Goal: Information Seeking & Learning: Learn about a topic

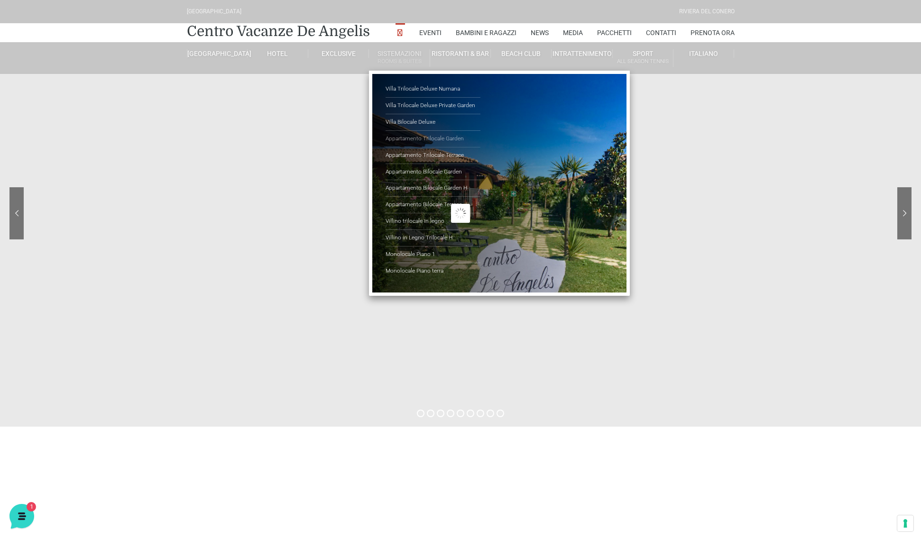
click at [447, 136] on link "Appartamento Trilocale Garden" at bounding box center [432, 139] width 95 height 17
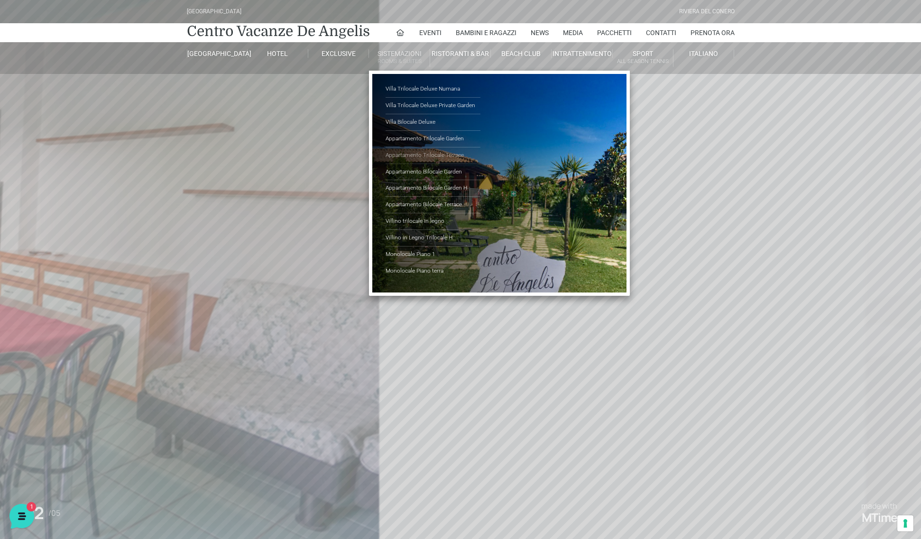
click at [455, 153] on link "Appartamento Trilocale Terrace" at bounding box center [432, 155] width 95 height 17
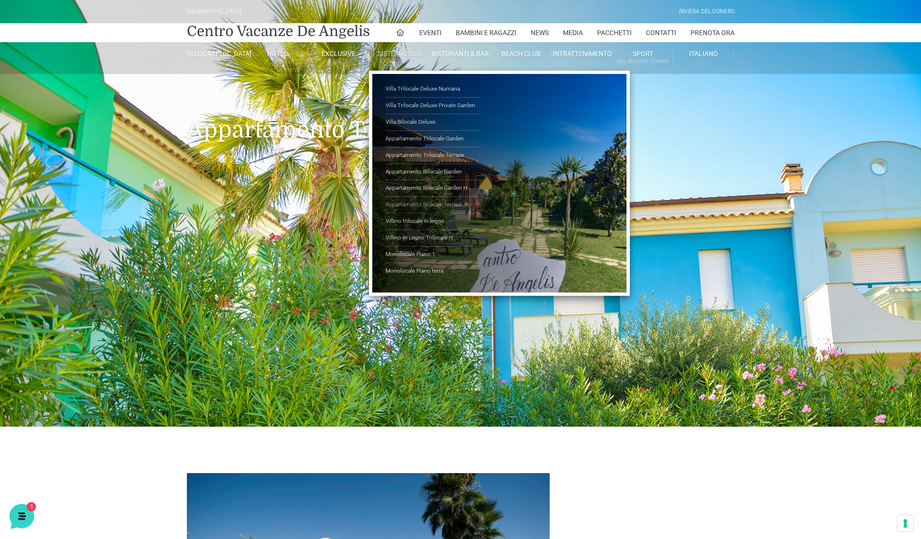
click at [451, 201] on link "Appartamento Bilocale Terrace" at bounding box center [432, 205] width 95 height 17
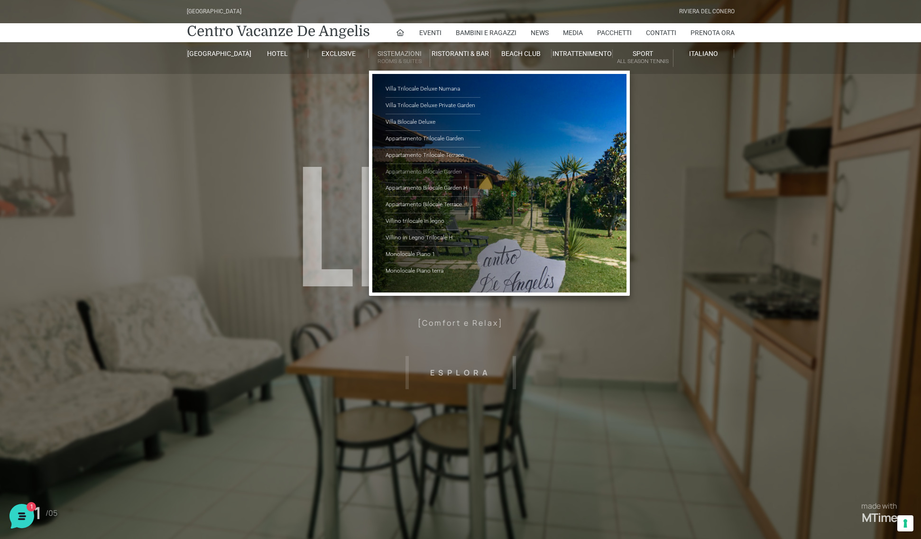
click at [452, 170] on link "Appartamento Bilocale Garden" at bounding box center [432, 172] width 95 height 17
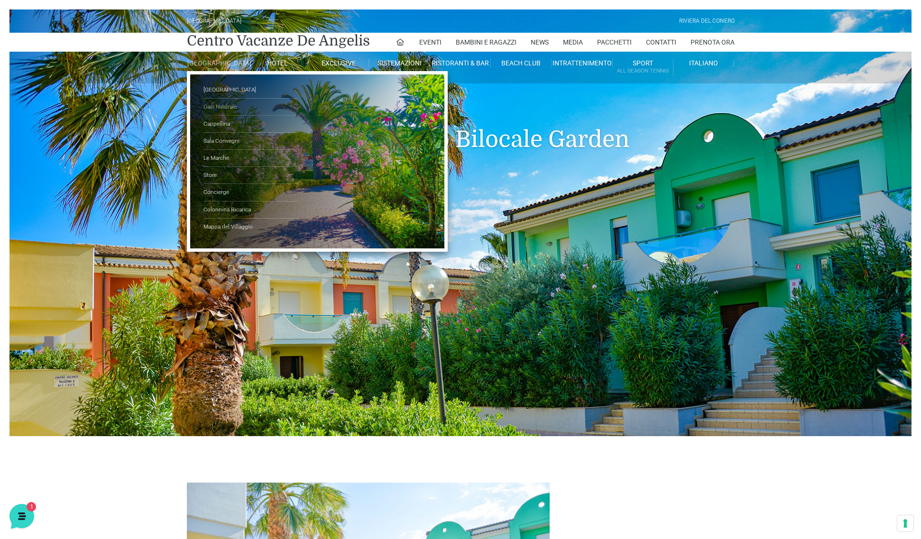
click at [224, 112] on link "Oasi Naturale" at bounding box center [250, 107] width 95 height 17
